Goal: Task Accomplishment & Management: Complete application form

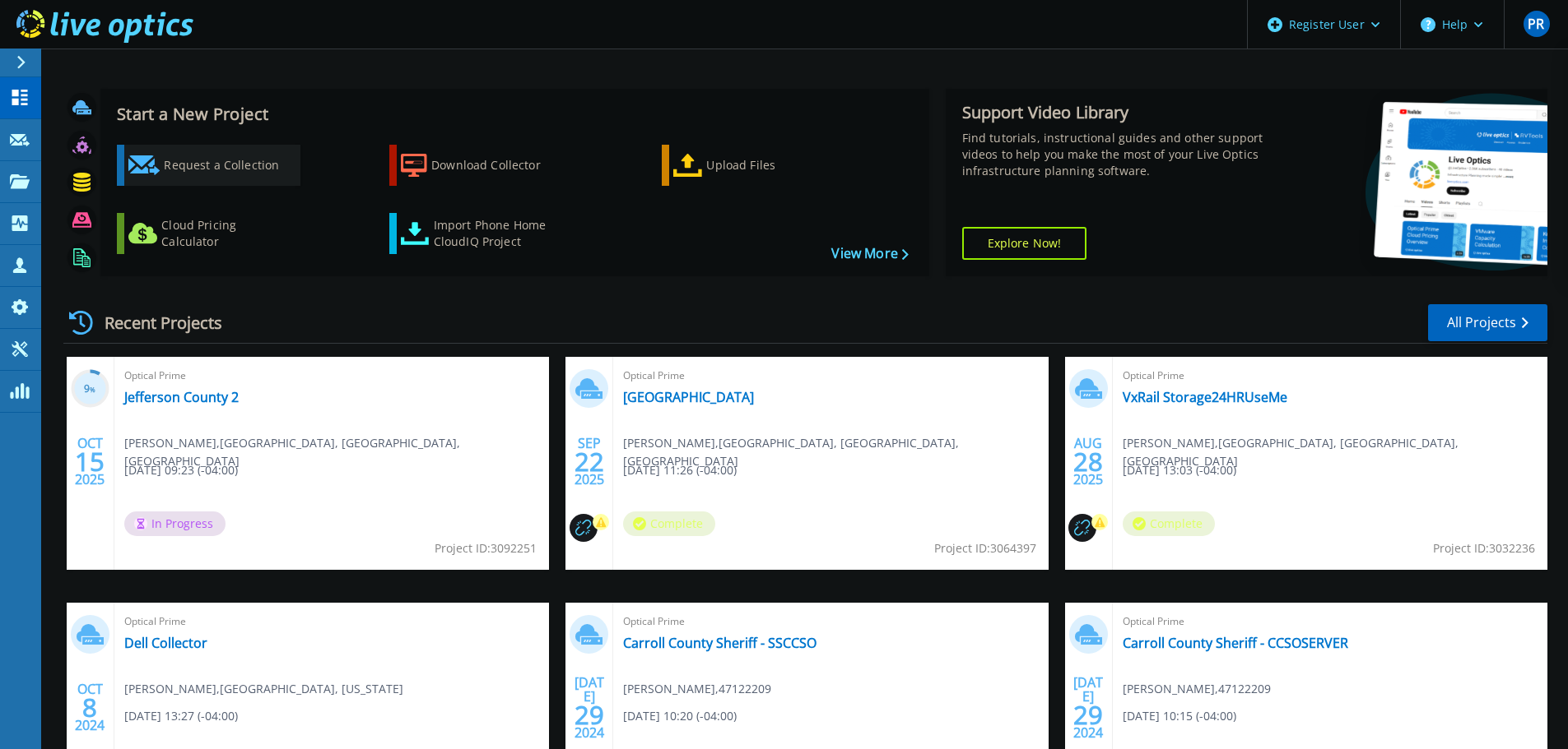
click at [215, 160] on div "Request a Collection" at bounding box center [230, 166] width 132 height 33
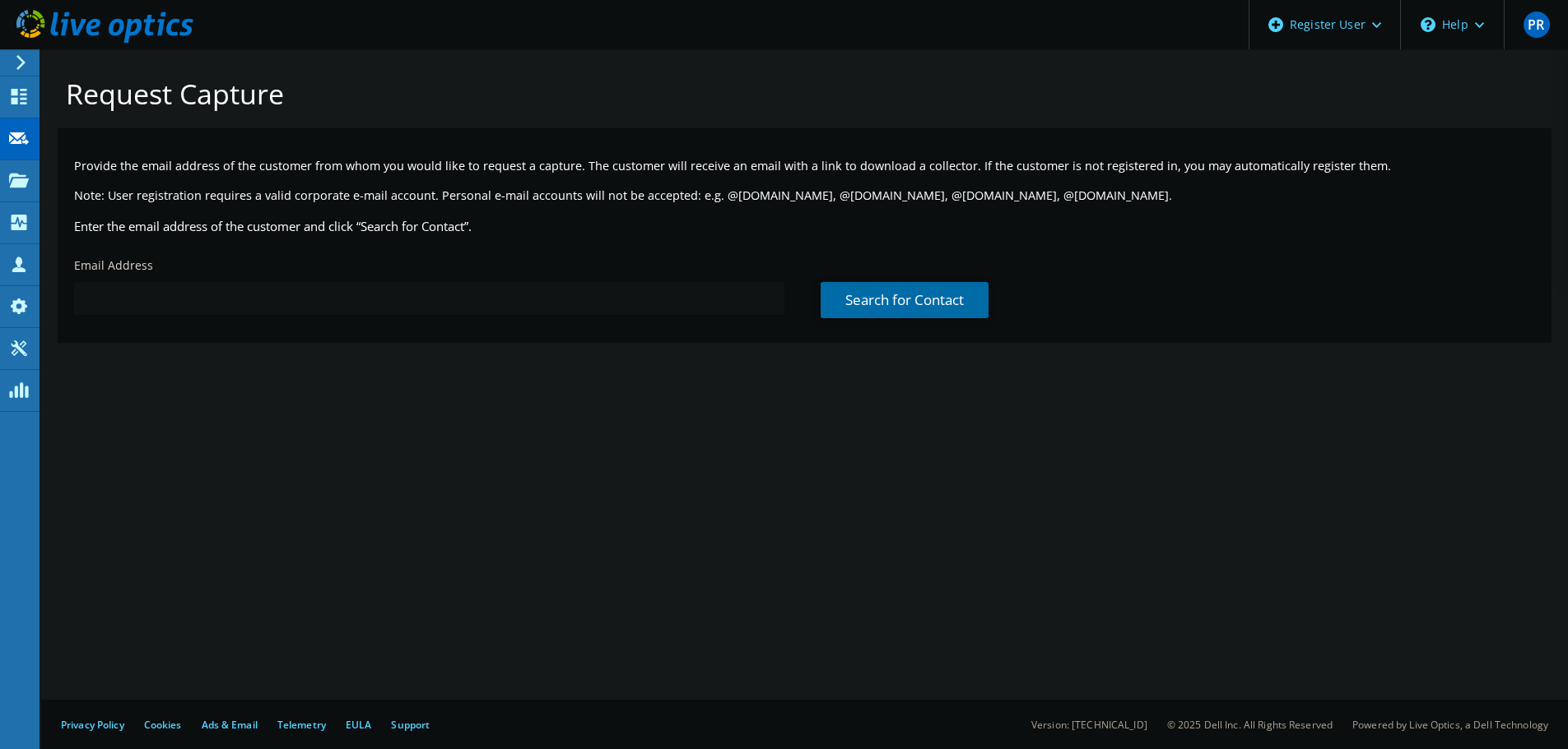
click at [157, 294] on input "text" at bounding box center [428, 299] width 710 height 33
paste input "[PERSON_NAME][EMAIL_ADDRESS][PERSON_NAME][DOMAIN_NAME]"
type input "[PERSON_NAME][EMAIL_ADDRESS][PERSON_NAME][DOMAIN_NAME]"
click at [891, 296] on link "Search for Contact" at bounding box center [904, 300] width 168 height 36
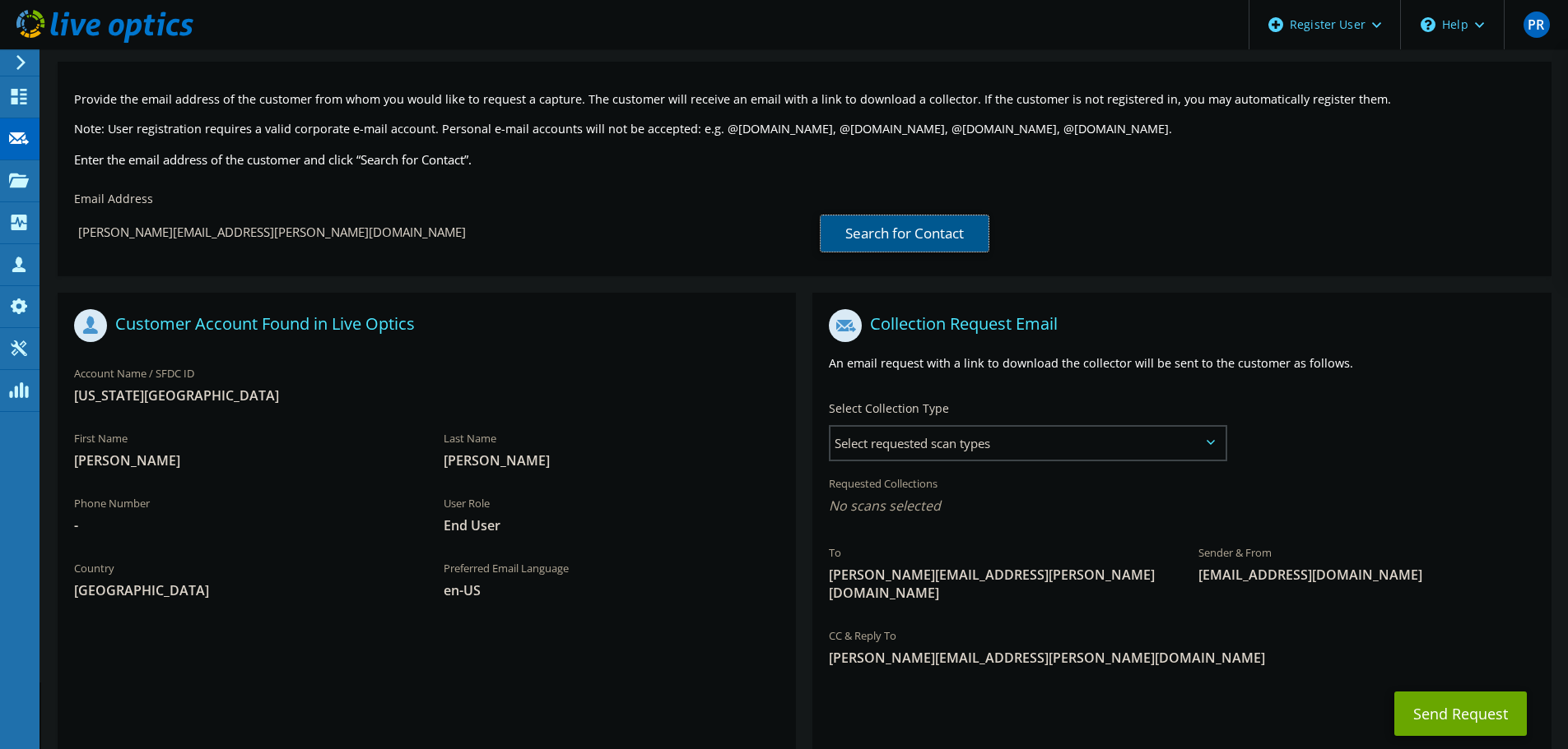
scroll to position [151, 0]
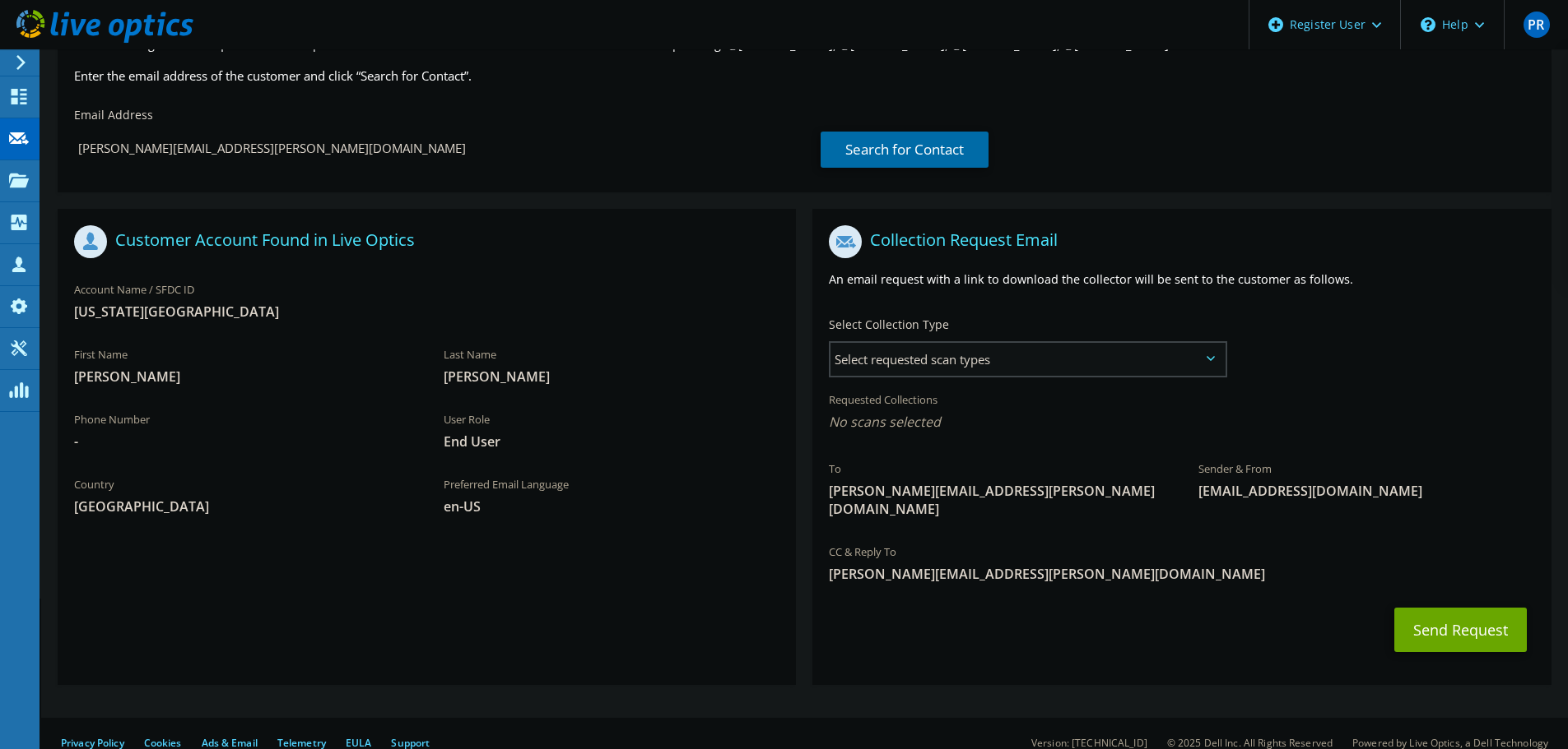
click at [942, 373] on span "Select requested scan types" at bounding box center [1027, 360] width 394 height 33
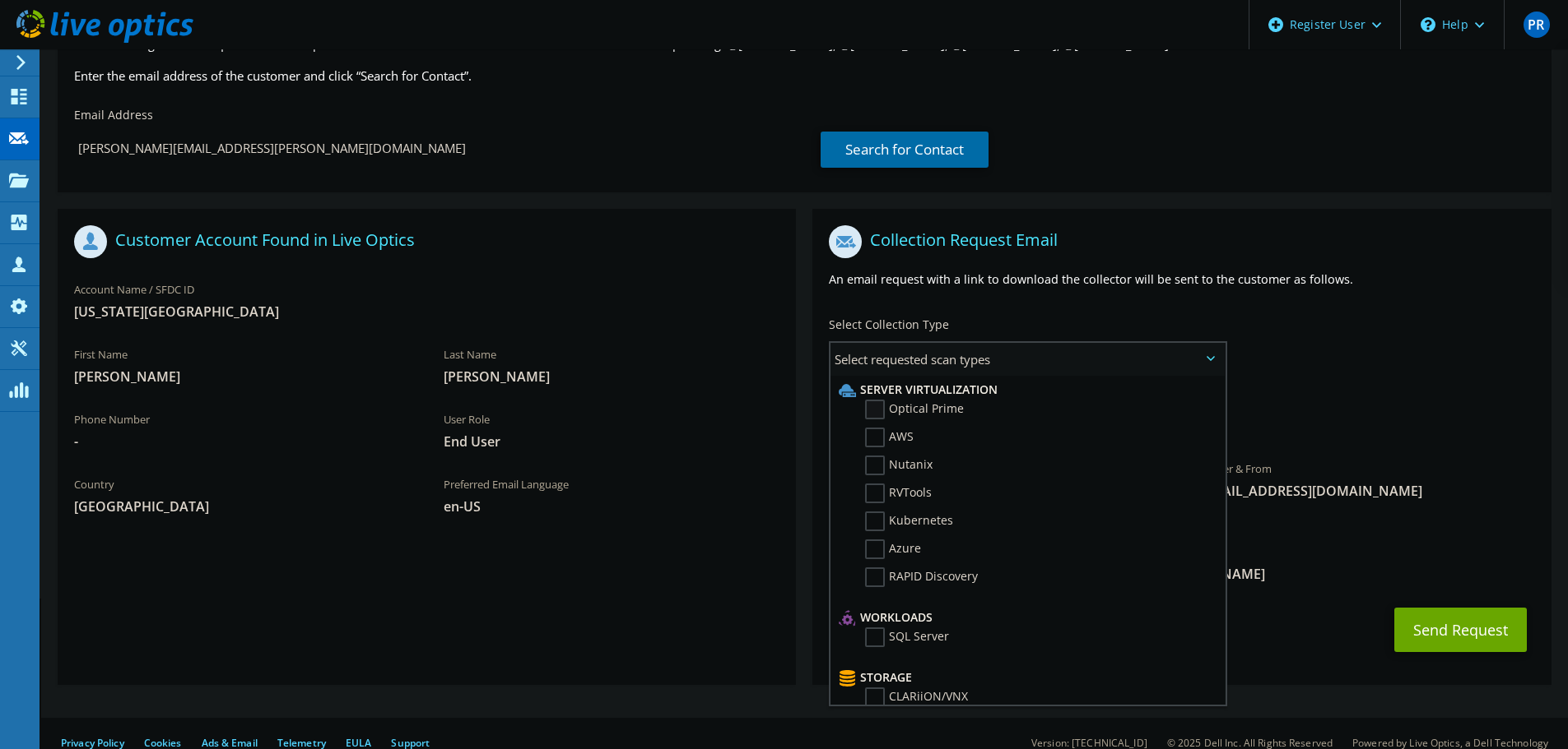
click at [944, 403] on label "Optical Prime" at bounding box center [914, 410] width 99 height 20
click at [0, 0] on input "Optical Prime" at bounding box center [0, 0] width 0 height 0
click at [1353, 353] on div "To [PERSON_NAME][EMAIL_ADDRESS][PERSON_NAME][DOMAIN_NAME] Sender & From [EMAIL_…" at bounding box center [1181, 379] width 738 height 323
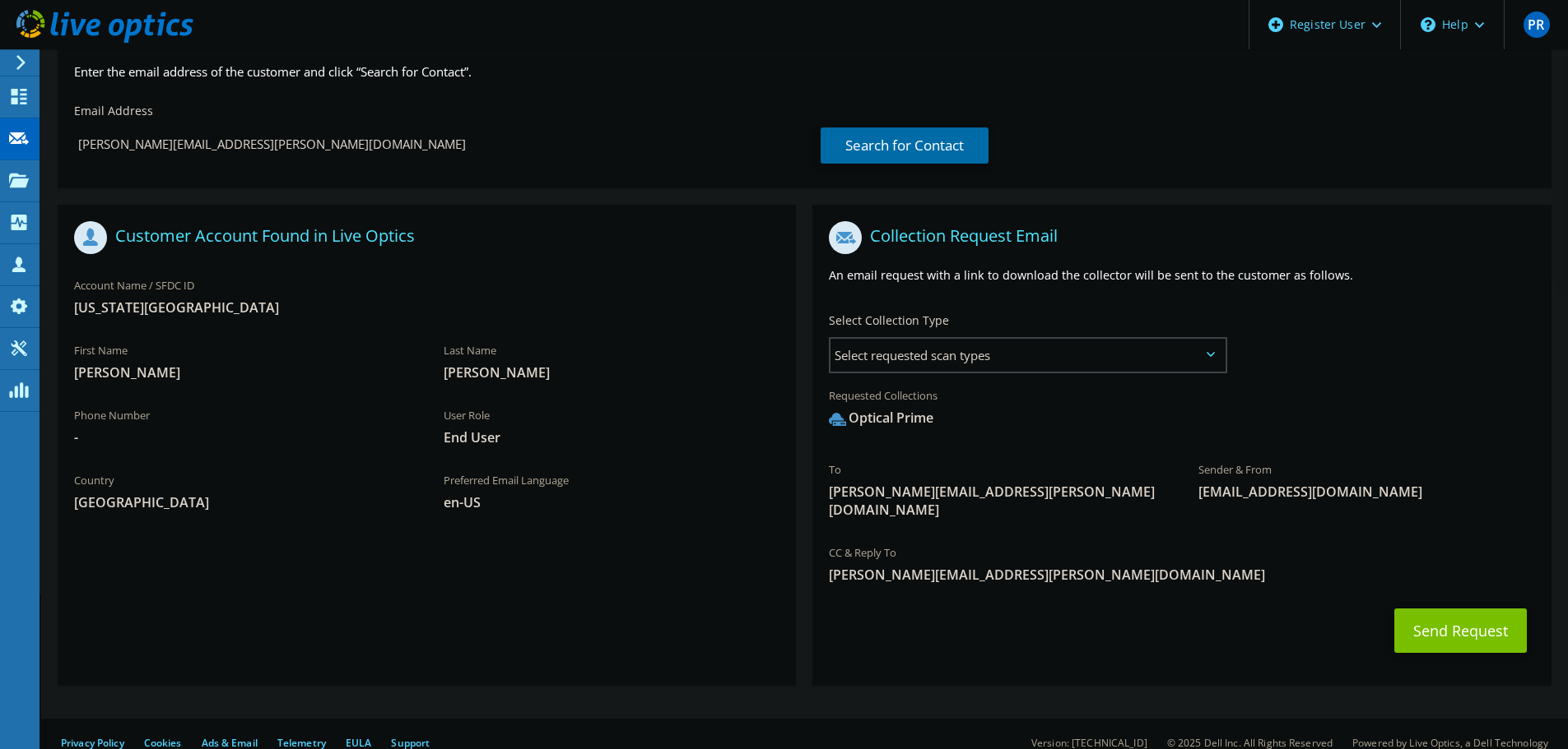
scroll to position [155, 0]
click at [1436, 608] on button "Send Request" at bounding box center [1460, 630] width 132 height 45
